Goal: Task Accomplishment & Management: Manage account settings

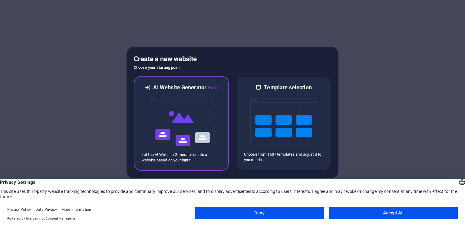
click at [189, 113] on img at bounding box center [181, 121] width 67 height 61
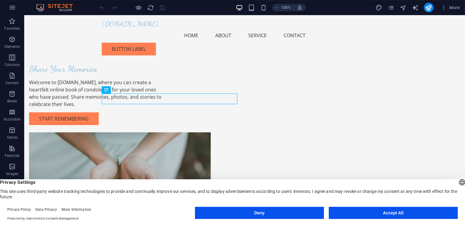
click at [351, 210] on button "Accept All" at bounding box center [393, 213] width 129 height 12
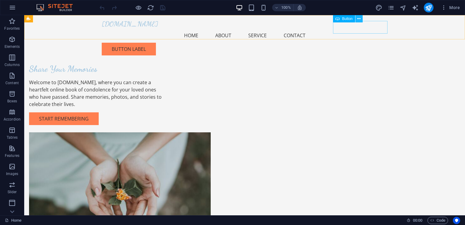
click at [361, 21] on button at bounding box center [359, 18] width 7 height 7
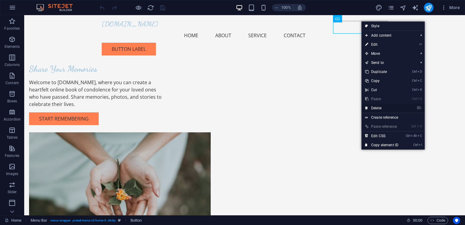
click at [377, 110] on link "⌦ Delete" at bounding box center [382, 108] width 41 height 9
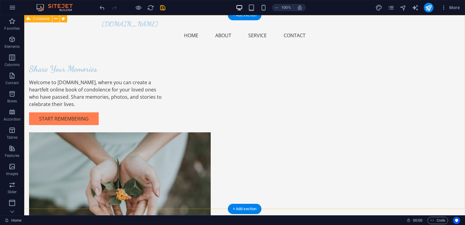
click at [50, 51] on div "Share Your Memories Welcome to dearlymissed.org.uk, where you can create a hear…" at bounding box center [244, 146] width 441 height 263
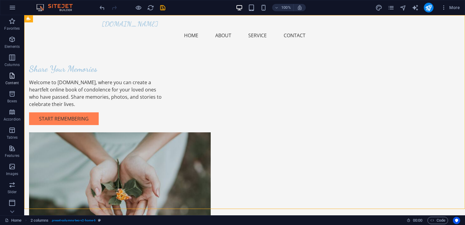
click at [13, 80] on span "Content" at bounding box center [12, 79] width 24 height 15
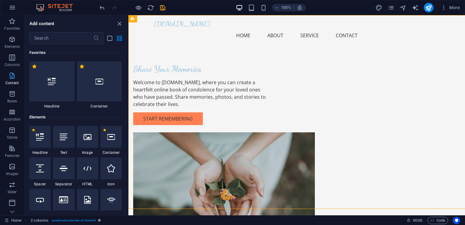
click at [13, 80] on span "Content" at bounding box center [12, 79] width 24 height 15
click at [12, 76] on icon "button" at bounding box center [11, 75] width 7 height 7
click at [12, 10] on icon "button" at bounding box center [12, 7] width 7 height 7
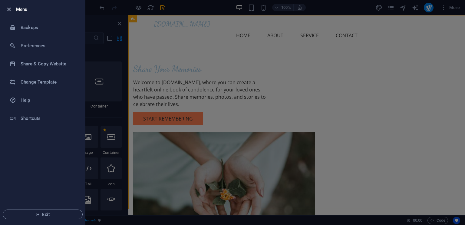
click at [9, 10] on icon "button" at bounding box center [8, 9] width 7 height 7
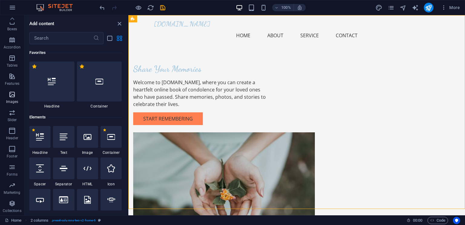
scroll to position [72, 0]
click at [120, 25] on icon "close panel" at bounding box center [119, 23] width 7 height 7
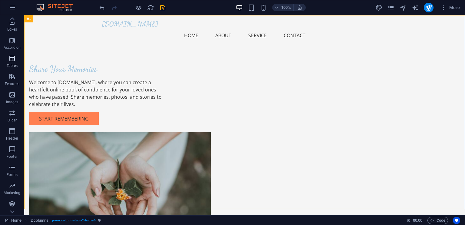
click at [22, 55] on span "Tables" at bounding box center [12, 62] width 24 height 15
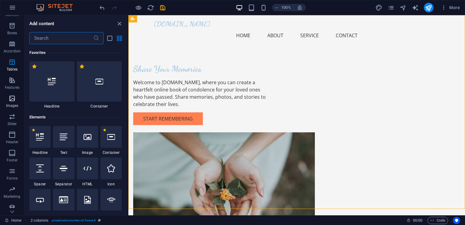
scroll to position [72, 0]
click at [119, 24] on icon "close panel" at bounding box center [119, 23] width 7 height 7
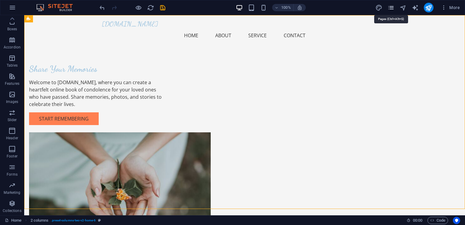
click at [393, 10] on icon "pages" at bounding box center [391, 7] width 7 height 7
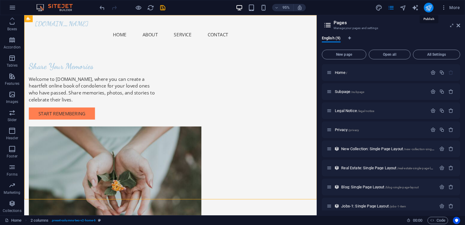
click at [427, 6] on icon "publish" at bounding box center [428, 7] width 7 height 7
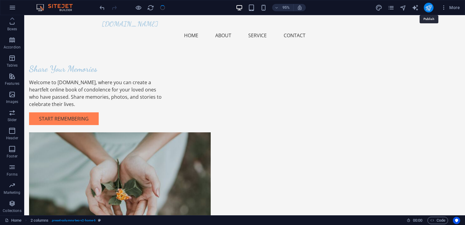
checkbox input "false"
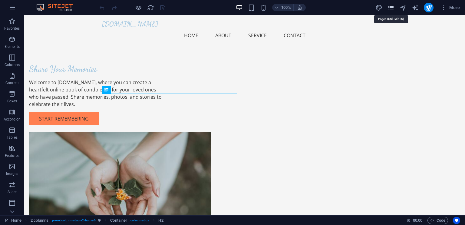
click at [390, 10] on icon "pages" at bounding box center [391, 7] width 7 height 7
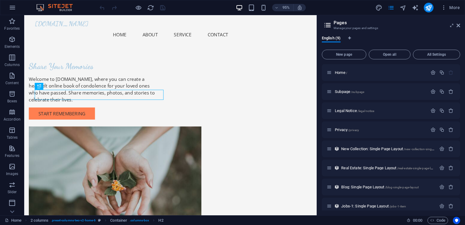
click at [411, 11] on div "More" at bounding box center [419, 8] width 87 height 10
click at [414, 10] on icon "text_generator" at bounding box center [415, 7] width 7 height 7
select select "English"
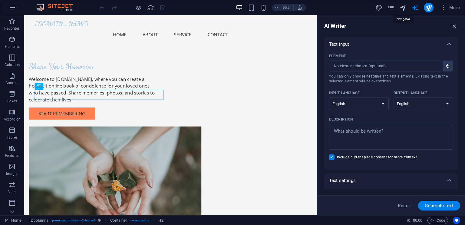
click at [403, 7] on icon "navigator" at bounding box center [403, 7] width 7 height 7
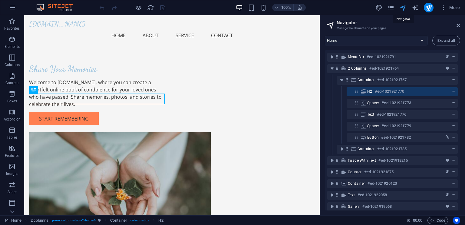
click at [403, 7] on icon "navigator" at bounding box center [403, 7] width 7 height 7
click at [405, 6] on icon "navigator" at bounding box center [403, 7] width 7 height 7
click at [394, 7] on icon "pages" at bounding box center [391, 7] width 7 height 7
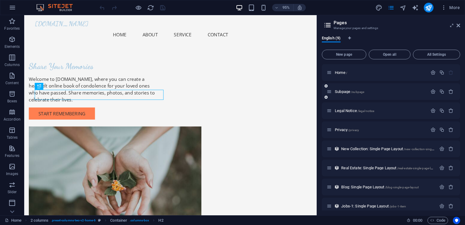
click at [341, 96] on div "Subpage /subpage" at bounding box center [391, 91] width 138 height 17
click at [341, 91] on span "Subpage /subpage" at bounding box center [349, 91] width 29 height 5
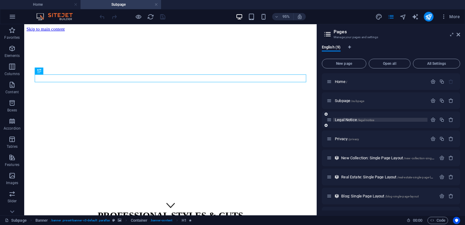
click at [346, 118] on span "Legal Notice /legal-notice" at bounding box center [354, 120] width 39 height 5
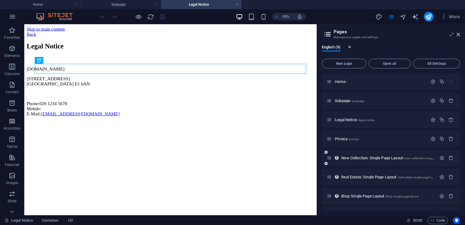
click at [353, 155] on div "New Collection: Single Page Layout /new-collection-single-page-layout" at bounding box center [382, 157] width 110 height 7
click at [355, 158] on span "New Collection: Single Page Layout /new-collection-single-page-layout" at bounding box center [396, 158] width 110 height 5
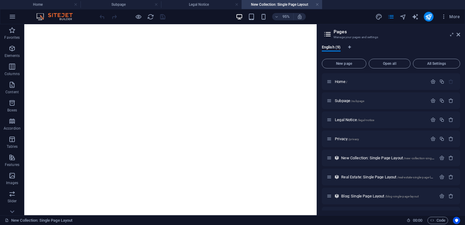
click at [360, 183] on div "Real Estate: Single Page Layout /real-estate-single-page-layout" at bounding box center [391, 177] width 138 height 17
click at [358, 193] on div "Blog: Single Page Layout /blog-single-page-layout" at bounding box center [382, 196] width 110 height 7
click at [359, 196] on span "Blog: Single Page Layout /blog-single-page-layout" at bounding box center [380, 196] width 78 height 5
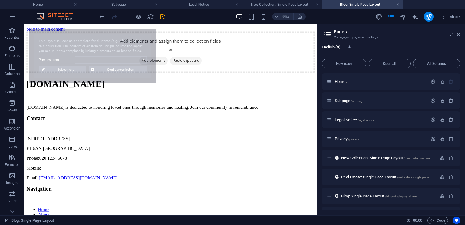
select select "68e4825eb860a46d3e0aba93"
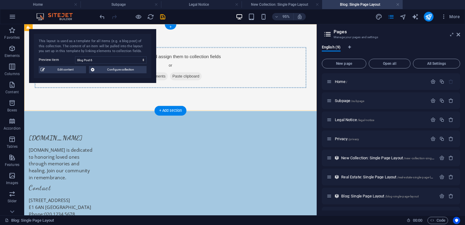
click at [272, 38] on div "Add elements and assign them to collection fields or Add elements Paste clipboa…" at bounding box center [178, 69] width 308 height 91
click at [445, 20] on button "More" at bounding box center [451, 17] width 24 height 10
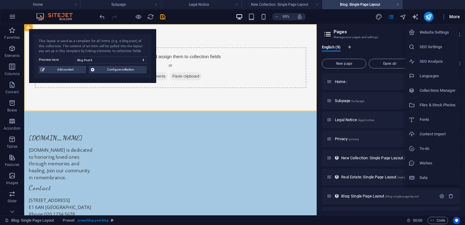
click at [78, 18] on div at bounding box center [232, 112] width 465 height 225
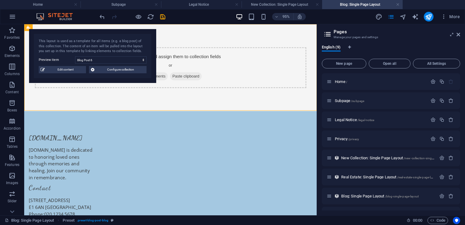
click at [49, 11] on div "95% More" at bounding box center [232, 16] width 465 height 15
click at [55, 19] on img at bounding box center [57, 16] width 45 height 7
click at [102, 17] on icon "undo" at bounding box center [102, 16] width 7 height 7
click at [15, 19] on icon "button" at bounding box center [12, 16] width 7 height 7
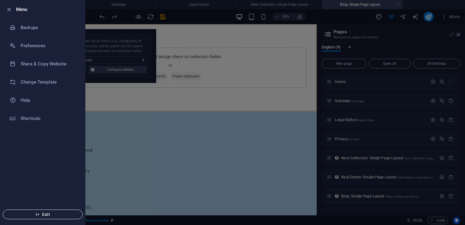
click at [42, 216] on span "Exit" at bounding box center [43, 214] width 70 height 5
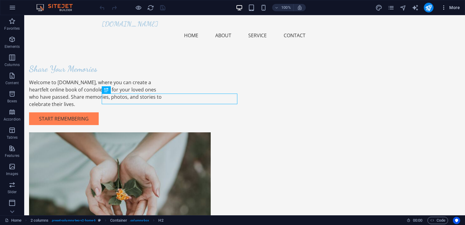
click at [456, 9] on span "More" at bounding box center [450, 8] width 19 height 6
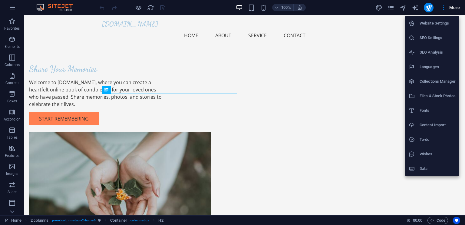
click at [447, 20] on h6 "Website Settings" at bounding box center [438, 23] width 36 height 7
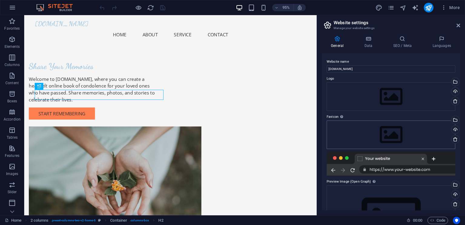
scroll to position [0, 0]
click at [14, 12] on button "button" at bounding box center [12, 7] width 15 height 15
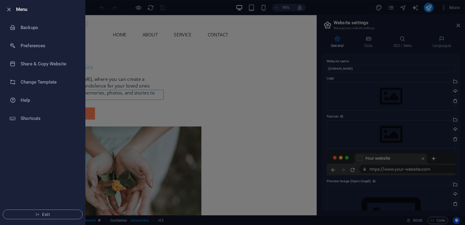
click at [132, 36] on div at bounding box center [232, 112] width 465 height 225
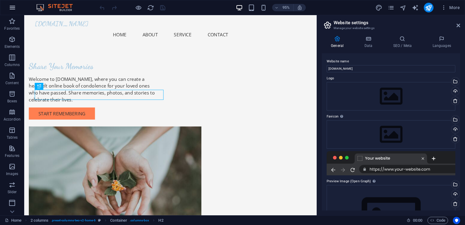
click at [14, 8] on icon "button" at bounding box center [12, 7] width 7 height 7
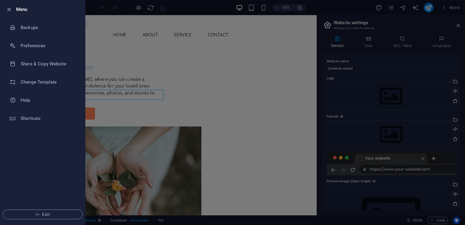
click at [14, 8] on div at bounding box center [10, 9] width 11 height 7
click at [46, 213] on span "Exit" at bounding box center [43, 214] width 70 height 5
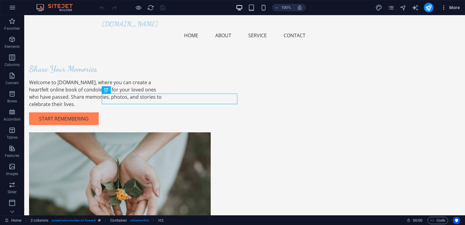
click at [444, 9] on icon "button" at bounding box center [444, 8] width 6 height 6
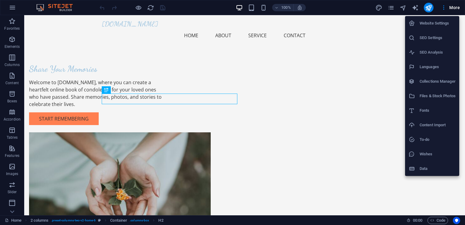
click at [411, 167] on icon at bounding box center [412, 169] width 6 height 6
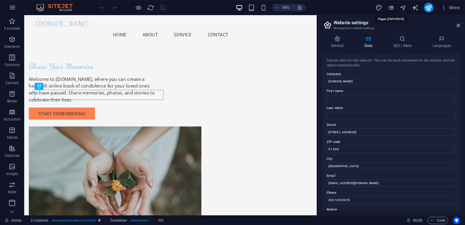
click at [392, 10] on icon "pages" at bounding box center [391, 7] width 7 height 7
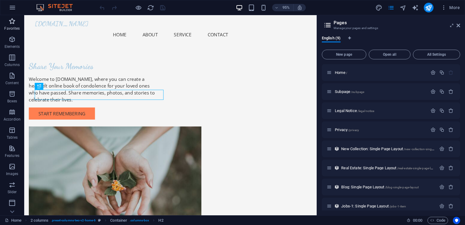
click at [14, 22] on icon "button" at bounding box center [11, 21] width 7 height 7
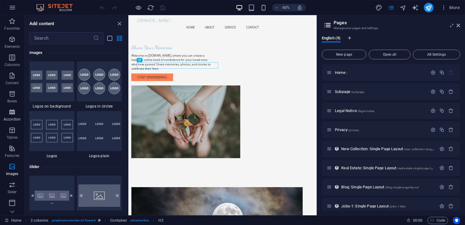
scroll to position [20, 0]
click at [121, 21] on icon "close panel" at bounding box center [119, 23] width 7 height 7
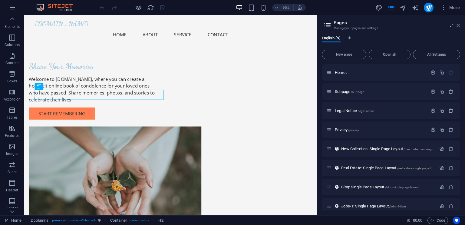
click at [458, 23] on icon at bounding box center [459, 25] width 4 height 5
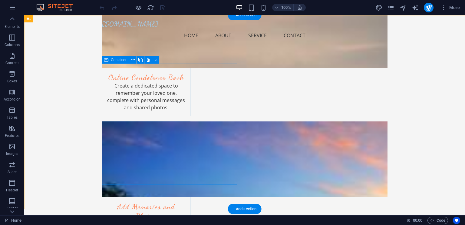
scroll to position [0, 0]
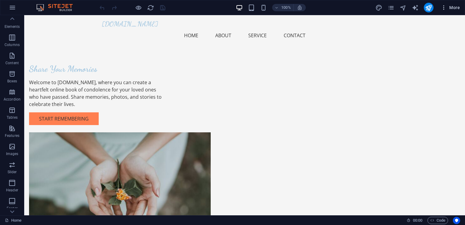
click at [442, 10] on icon "button" at bounding box center [444, 8] width 6 height 6
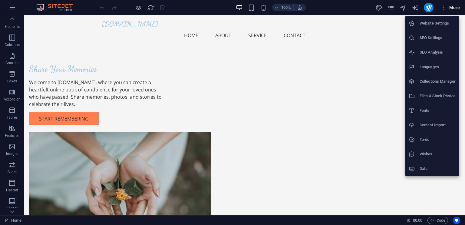
click at [40, 44] on div at bounding box center [232, 112] width 465 height 225
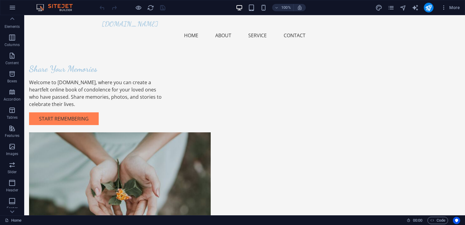
click at [59, 15] on header "100% More" at bounding box center [232, 7] width 465 height 15
click at [12, 8] on icon "button" at bounding box center [12, 7] width 7 height 7
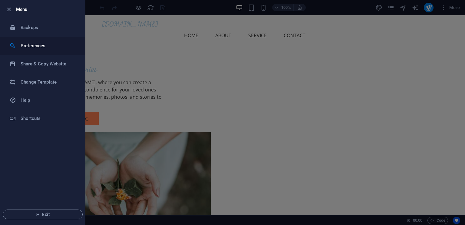
click at [34, 41] on li "Preferences" at bounding box center [42, 46] width 85 height 18
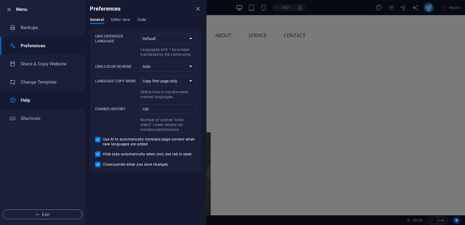
click at [27, 102] on h6 "Help" at bounding box center [49, 100] width 56 height 7
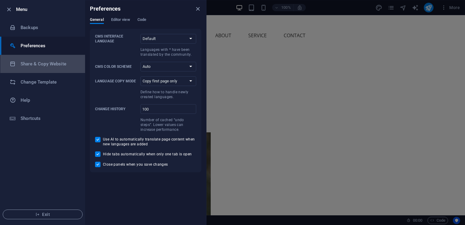
click at [5, 8] on li "Menu" at bounding box center [42, 9] width 85 height 18
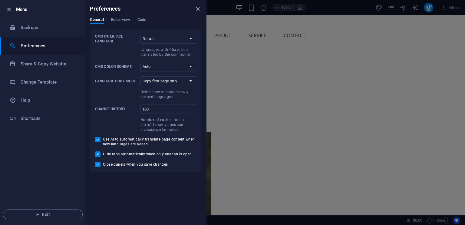
click at [7, 8] on icon "button" at bounding box center [8, 9] width 7 height 7
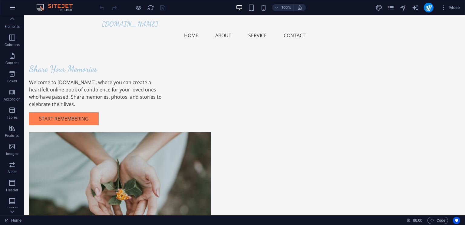
click at [12, 8] on icon "button" at bounding box center [12, 7] width 7 height 7
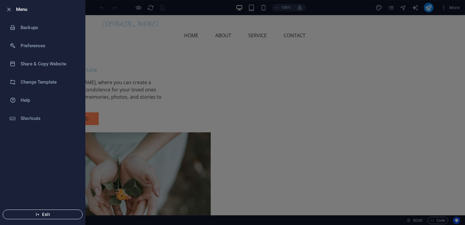
click at [35, 216] on span "Exit" at bounding box center [43, 214] width 70 height 5
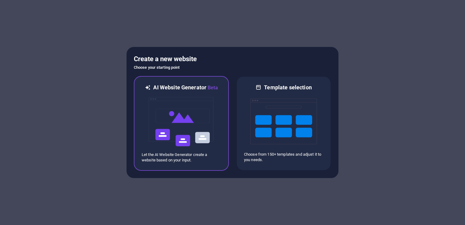
click at [202, 112] on img at bounding box center [181, 121] width 67 height 61
